Goal: Book appointment/travel/reservation

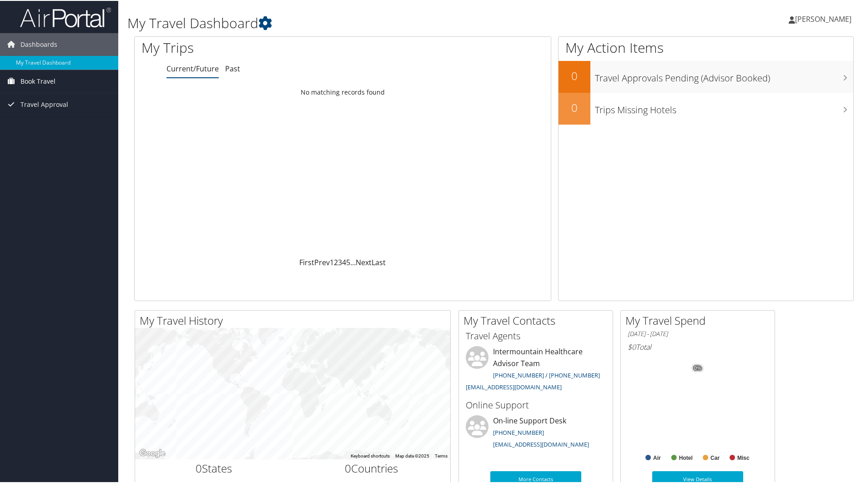
click at [40, 83] on span "Book Travel" at bounding box center [37, 80] width 35 height 23
click at [50, 113] on link "Book/Manage Online Trips" at bounding box center [59, 112] width 118 height 14
click at [42, 114] on link "Book/Manage Online Trips" at bounding box center [59, 112] width 118 height 14
click at [33, 111] on link "Book/Manage Online Trips" at bounding box center [59, 112] width 118 height 14
click at [33, 114] on link "Book/Manage Online Trips" at bounding box center [59, 112] width 118 height 14
